Goal: Transaction & Acquisition: Purchase product/service

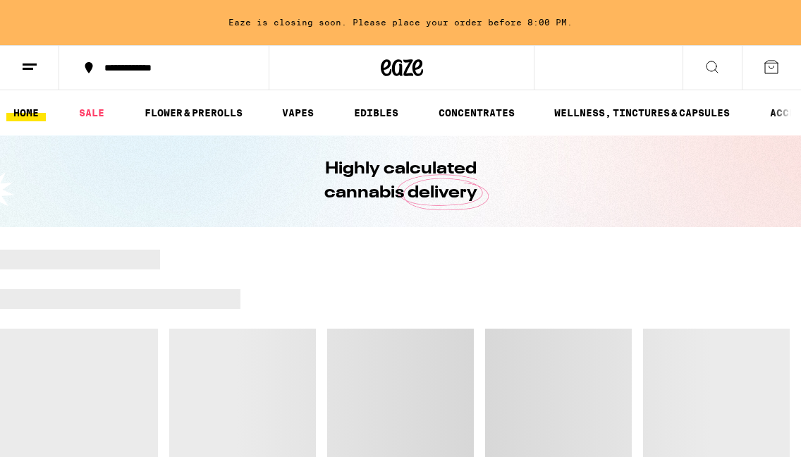
click at [716, 70] on icon at bounding box center [712, 66] width 11 height 11
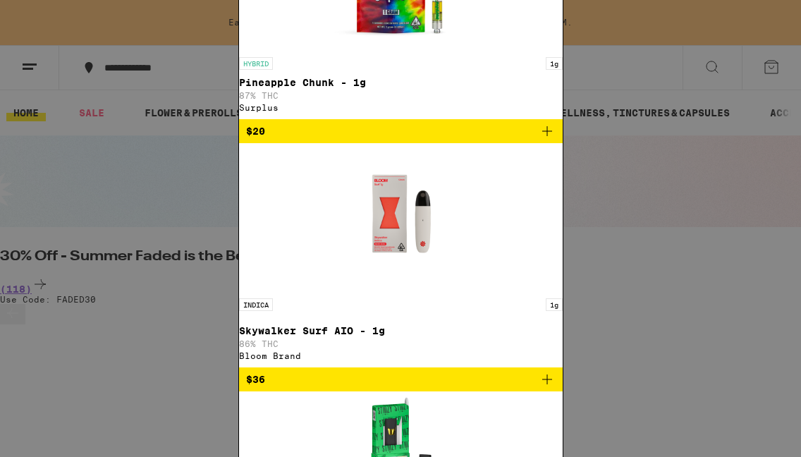
type input "k"
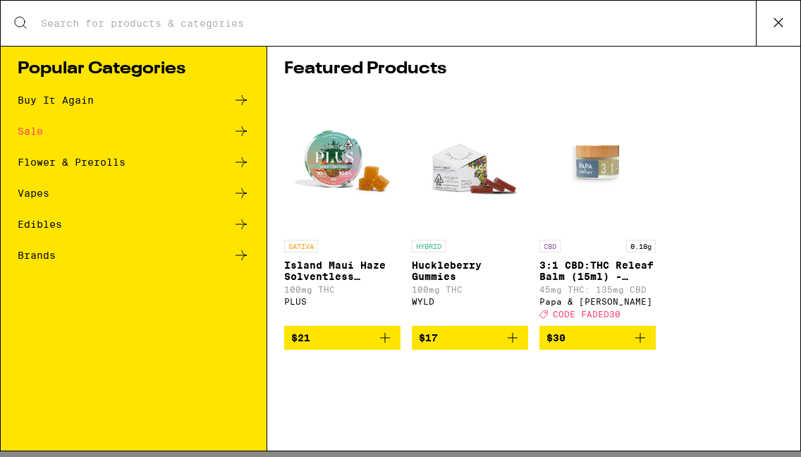
click at [75, 17] on input "Search for Products" at bounding box center [398, 23] width 716 height 13
type input "jack"
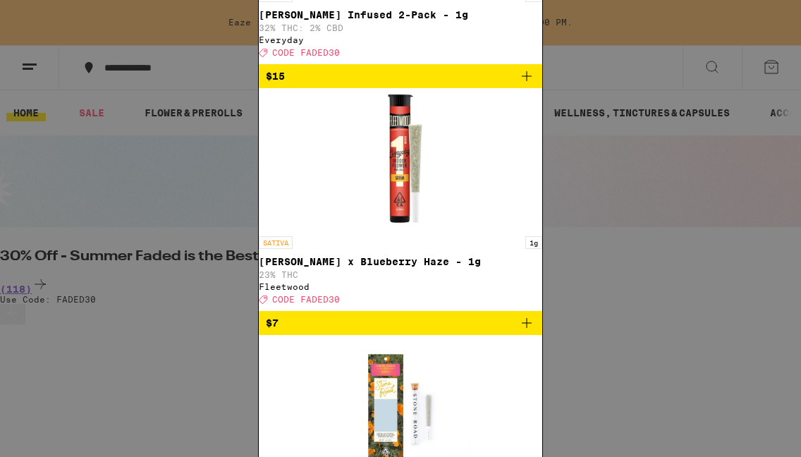
scroll to position [11, 0]
